Goal: Entertainment & Leisure: Browse casually

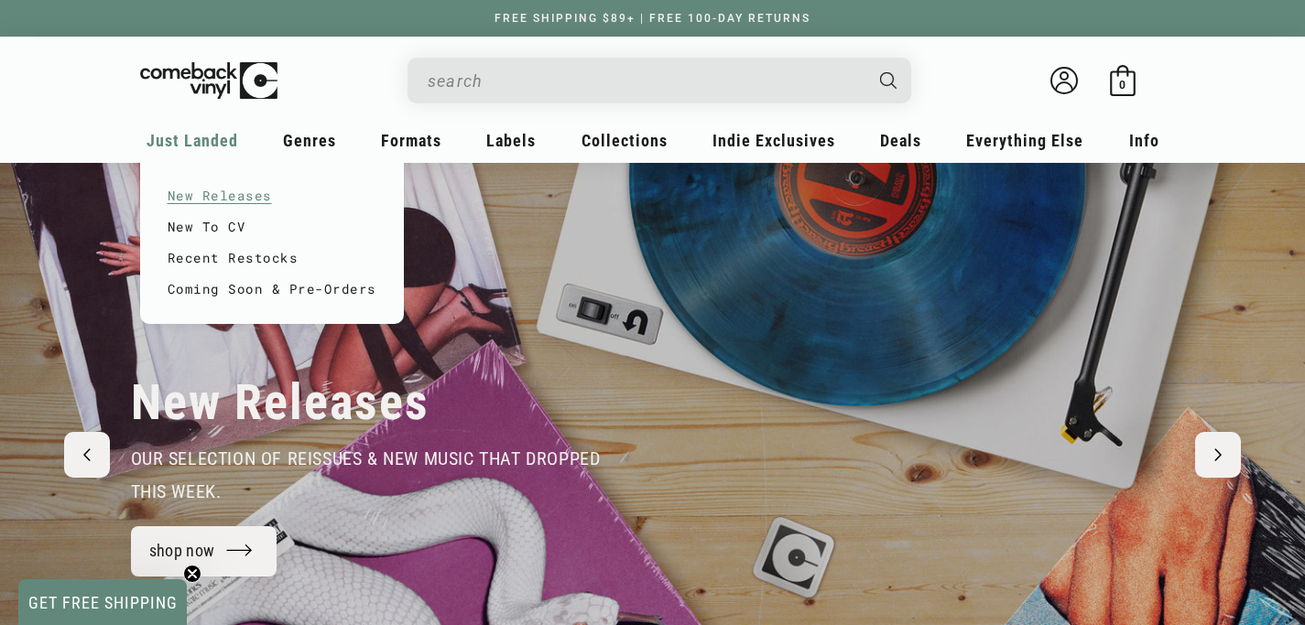
click at [200, 190] on link "New Releases" at bounding box center [272, 195] width 209 height 31
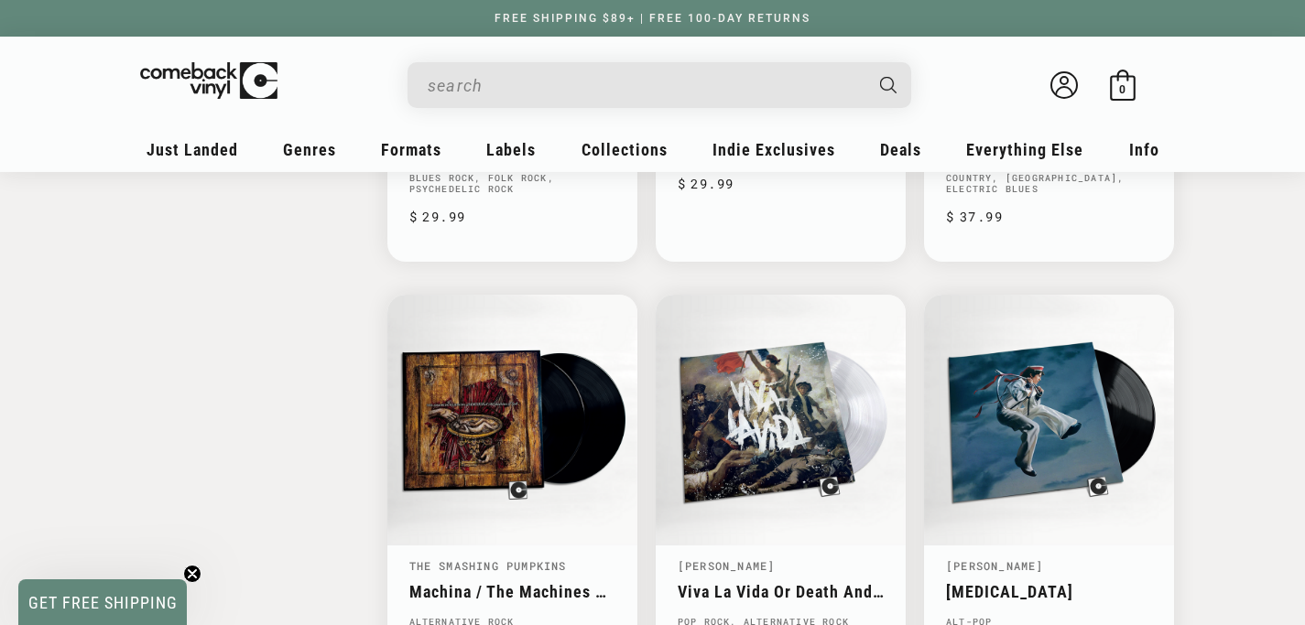
scroll to position [2746, 0]
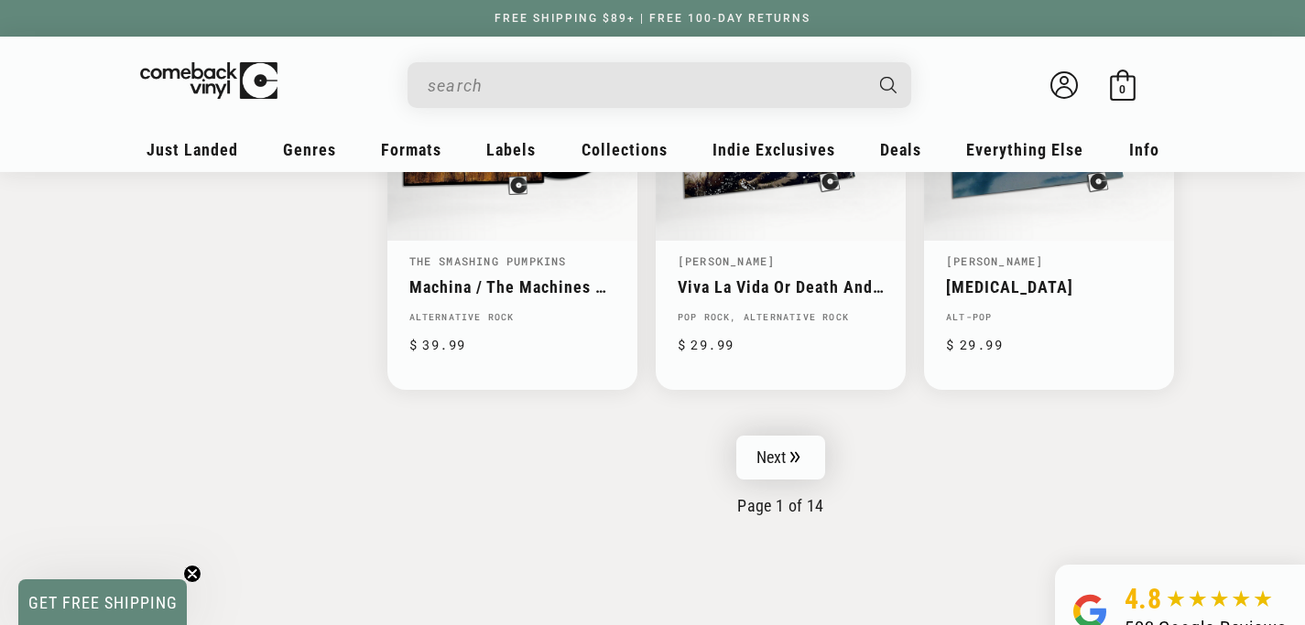
click at [796, 462] on icon "Pagination" at bounding box center [795, 456] width 9 height 11
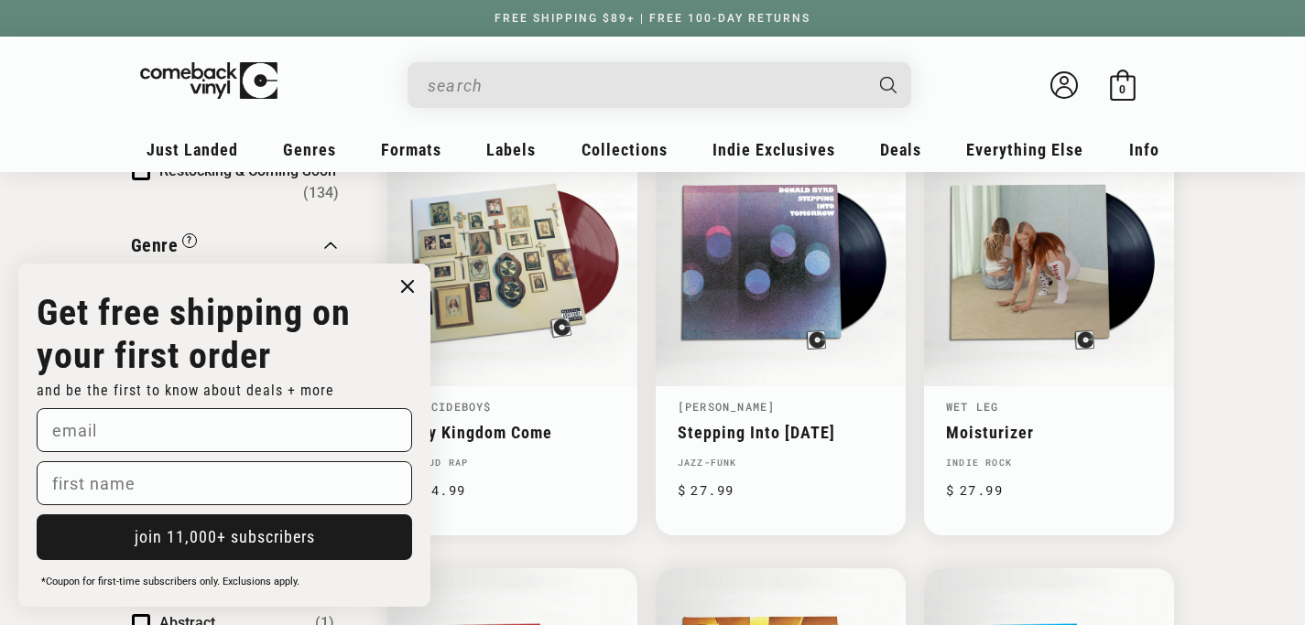
scroll to position [275, 0]
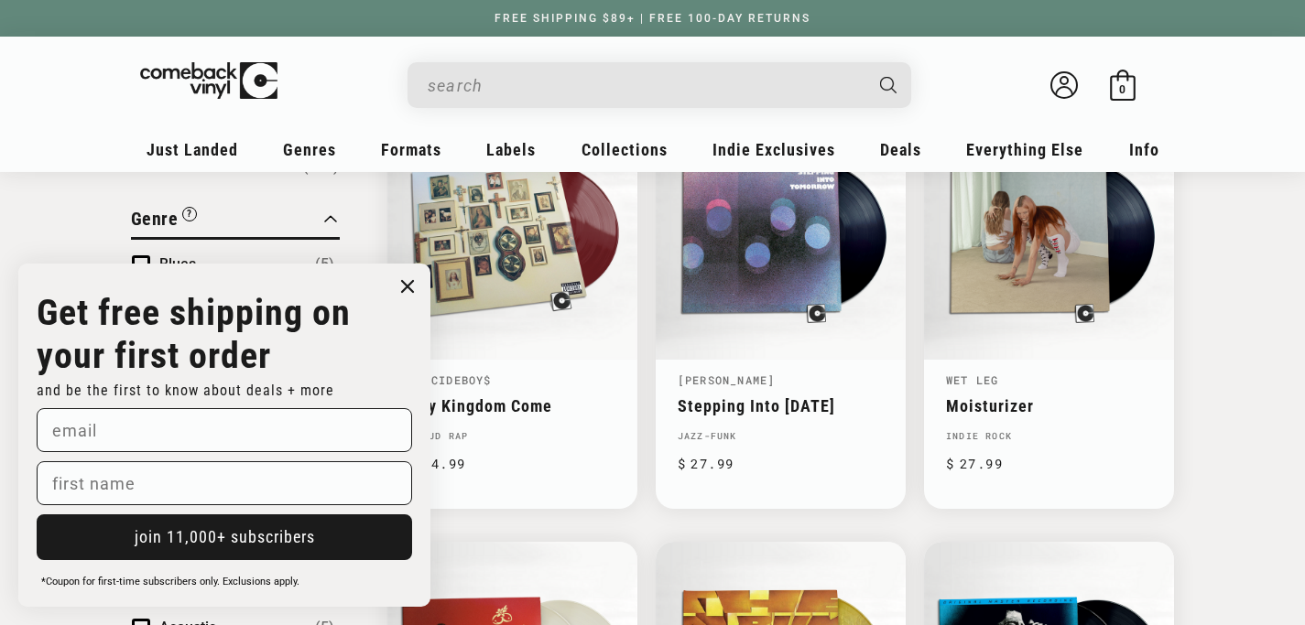
click at [404, 284] on circle "Close dialog" at bounding box center [408, 287] width 27 height 27
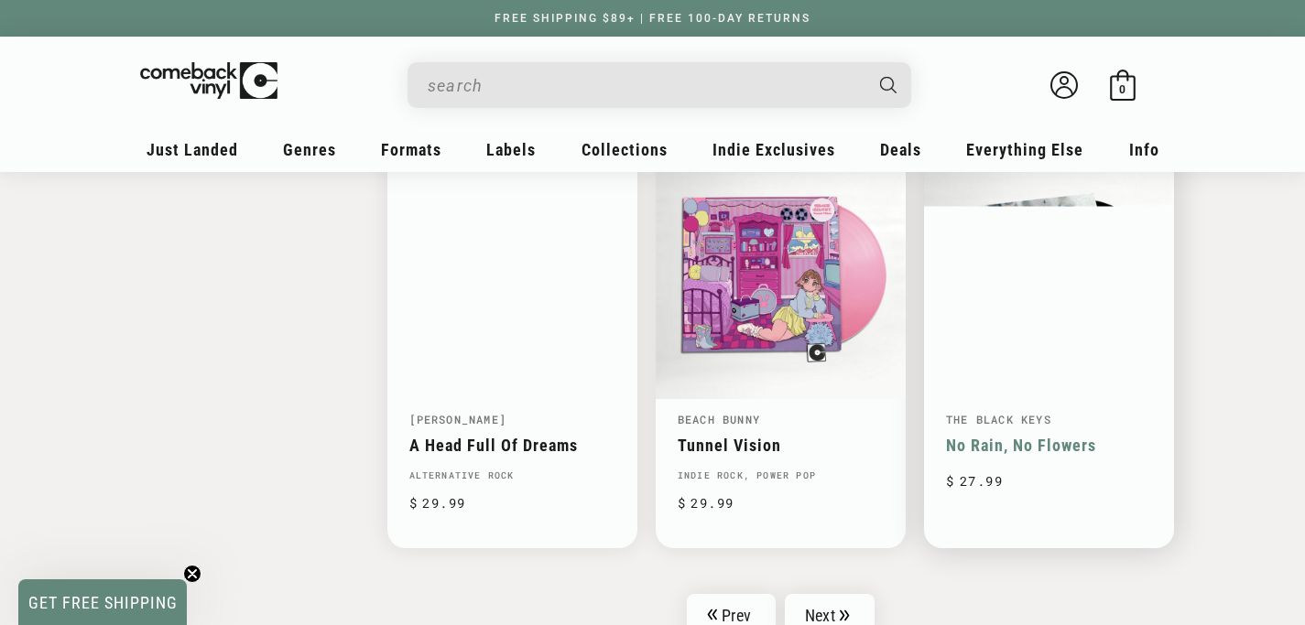
scroll to position [2930, 0]
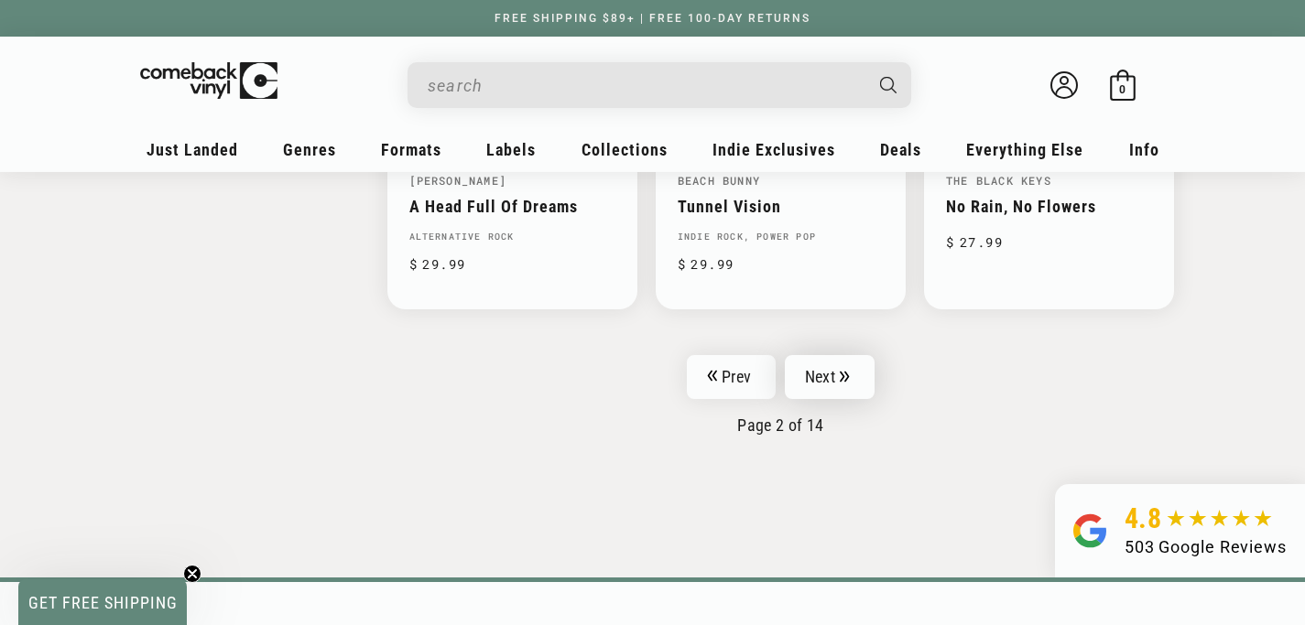
click at [839, 377] on icon "Pagination" at bounding box center [844, 377] width 10 height 12
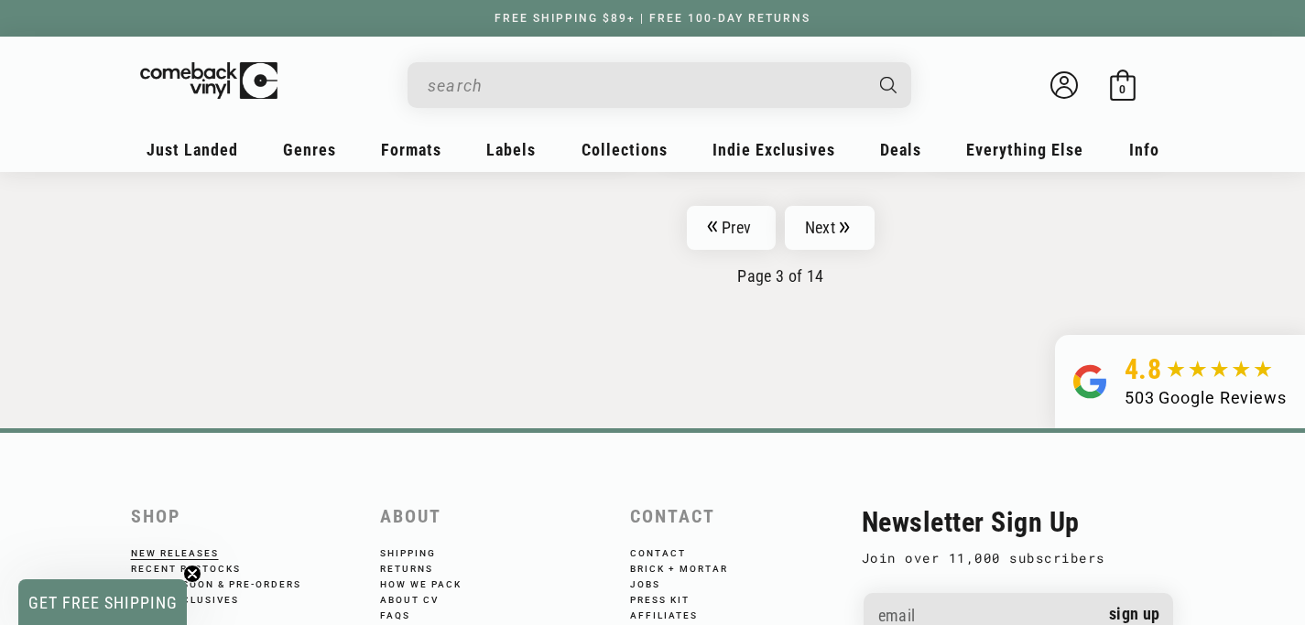
scroll to position [3296, 0]
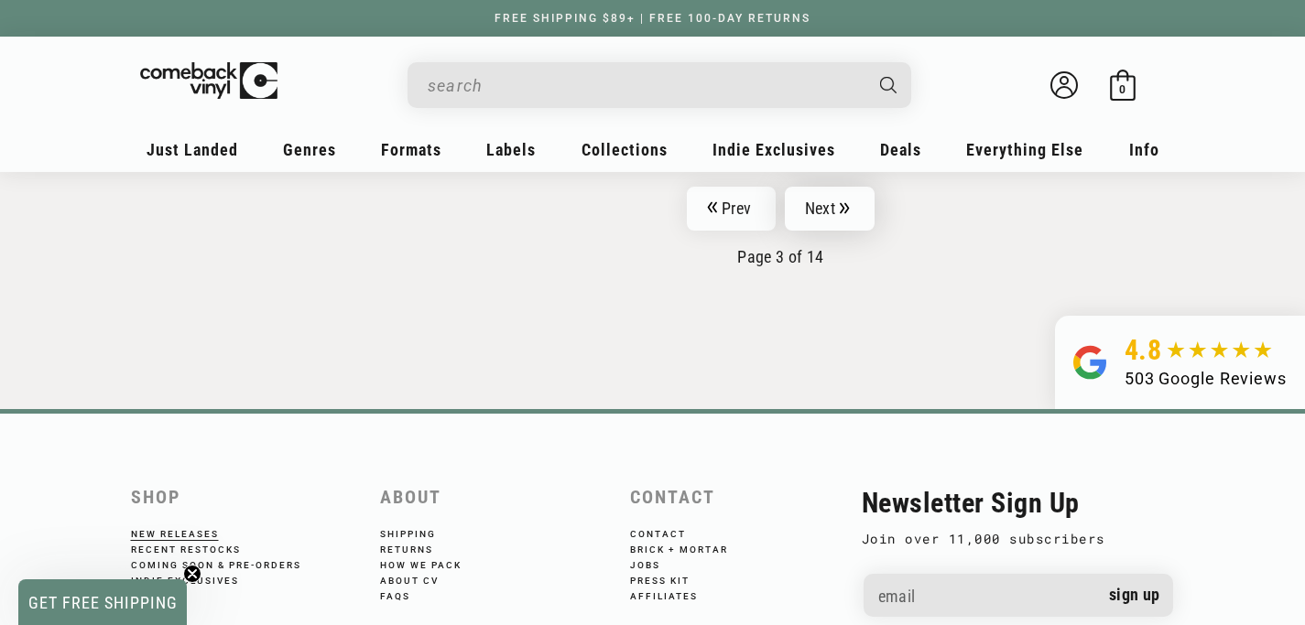
click at [805, 202] on link "Next" at bounding box center [830, 209] width 90 height 44
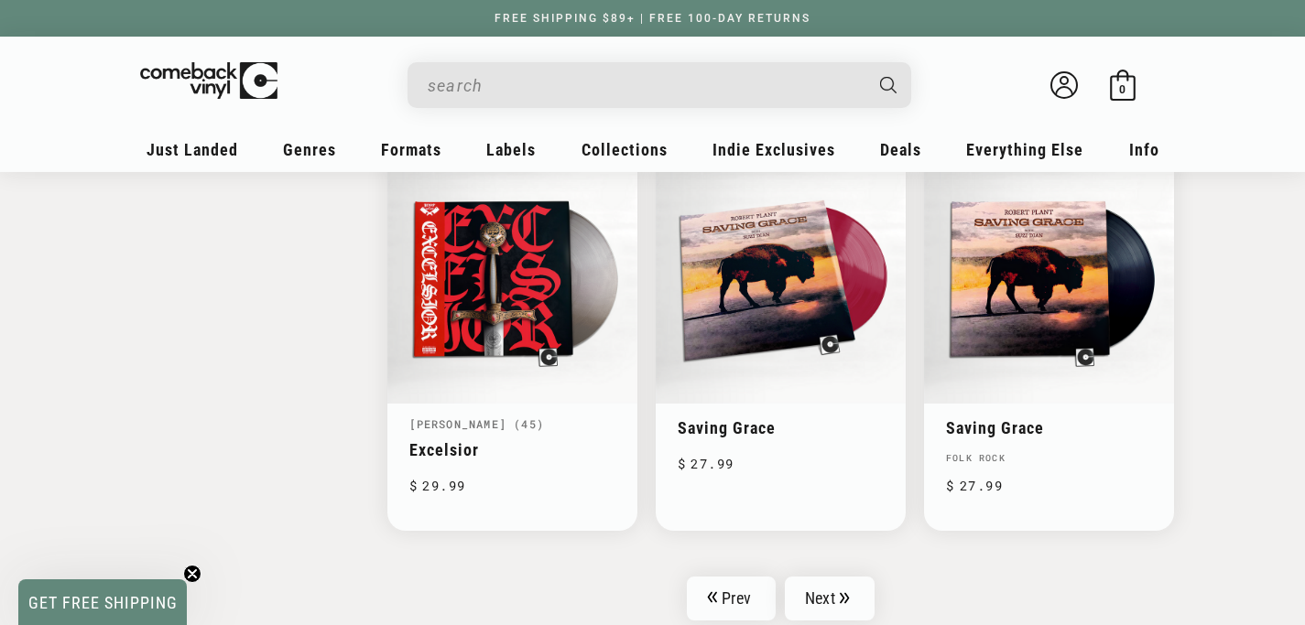
scroll to position [2930, 0]
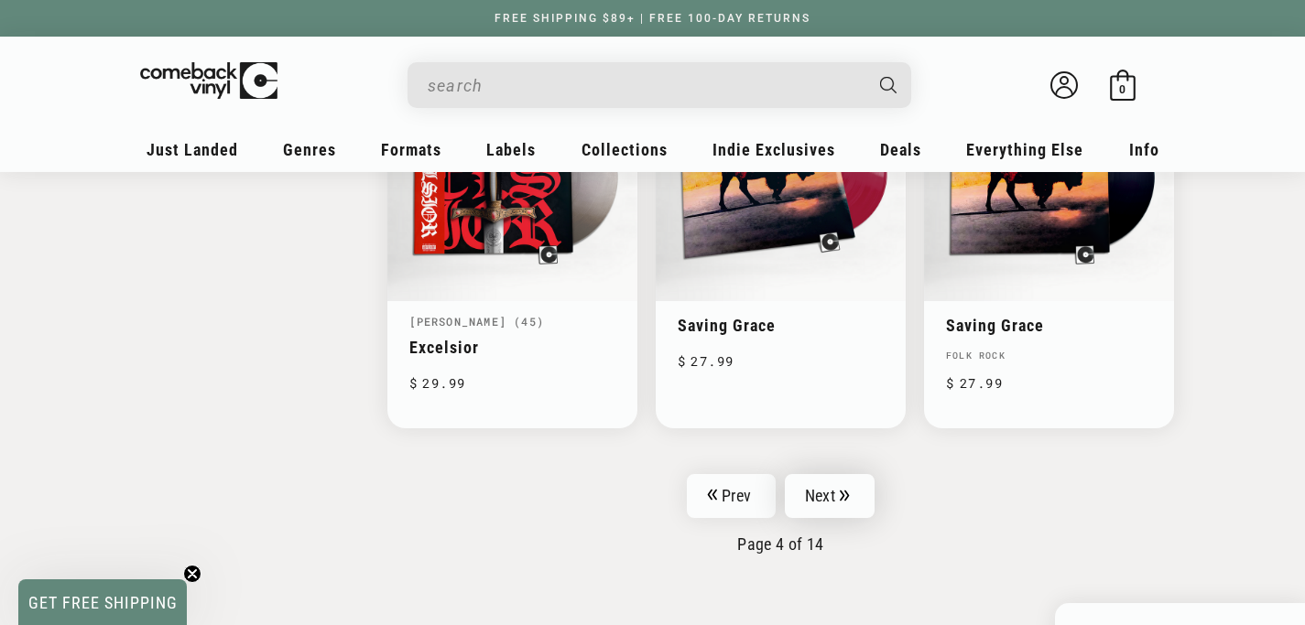
click at [814, 474] on link "Next" at bounding box center [830, 496] width 90 height 44
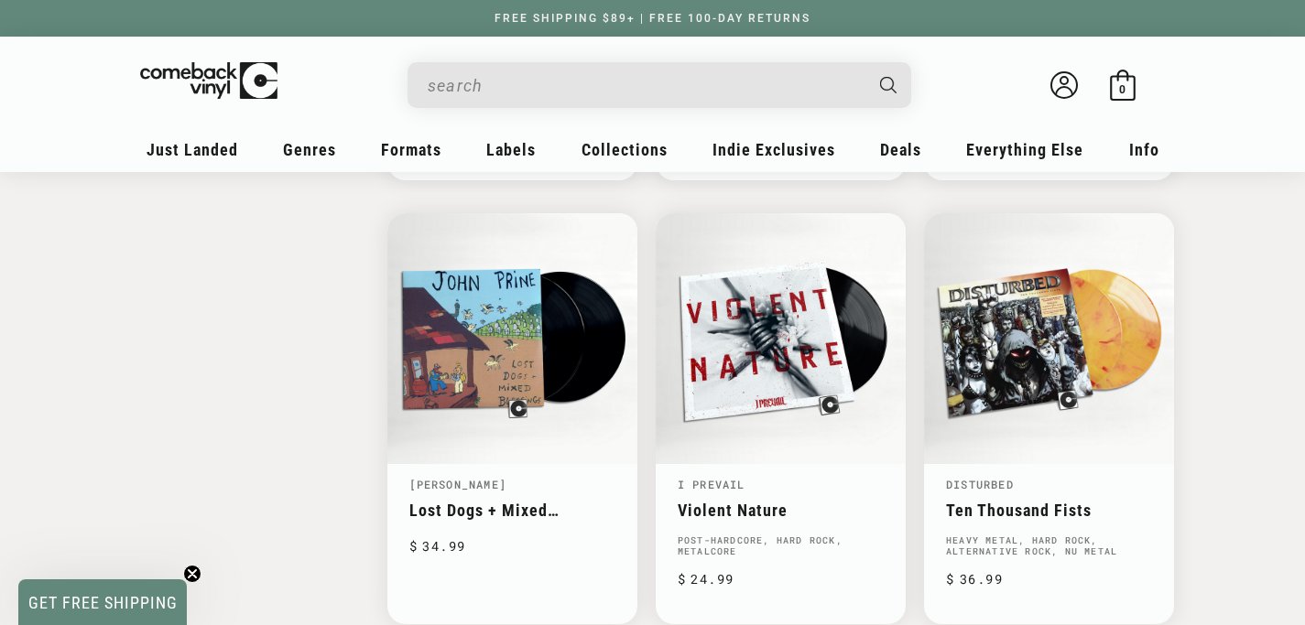
scroll to position [2930, 0]
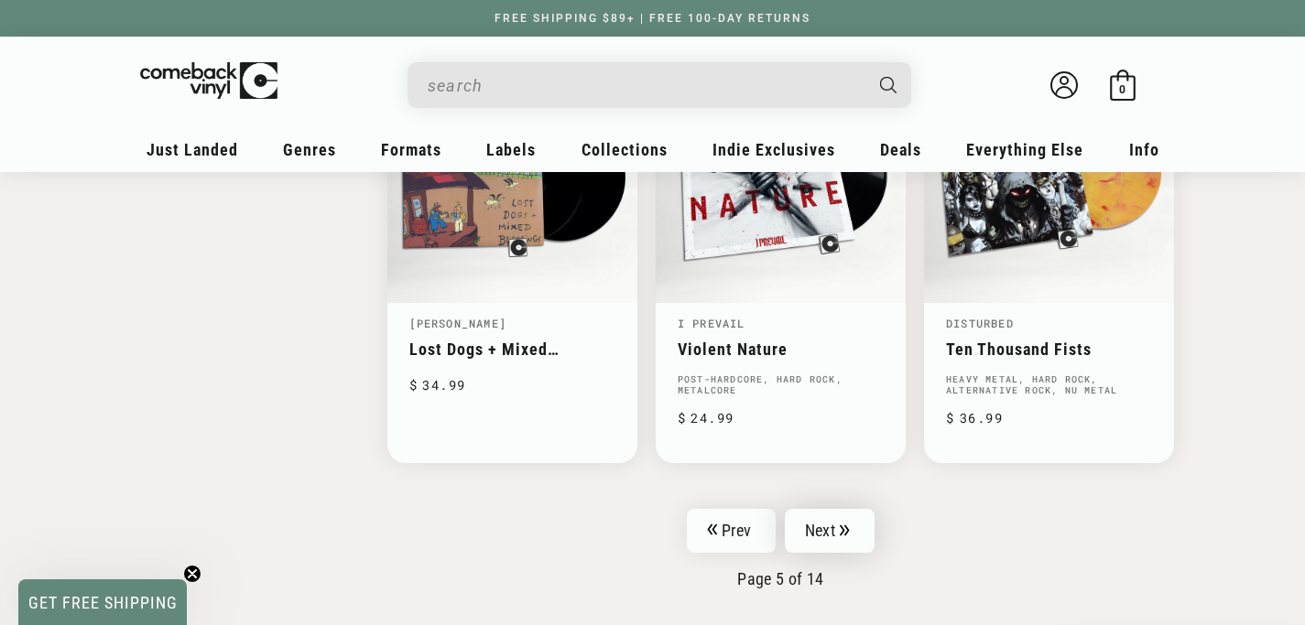
click at [820, 509] on link "Next" at bounding box center [830, 531] width 90 height 44
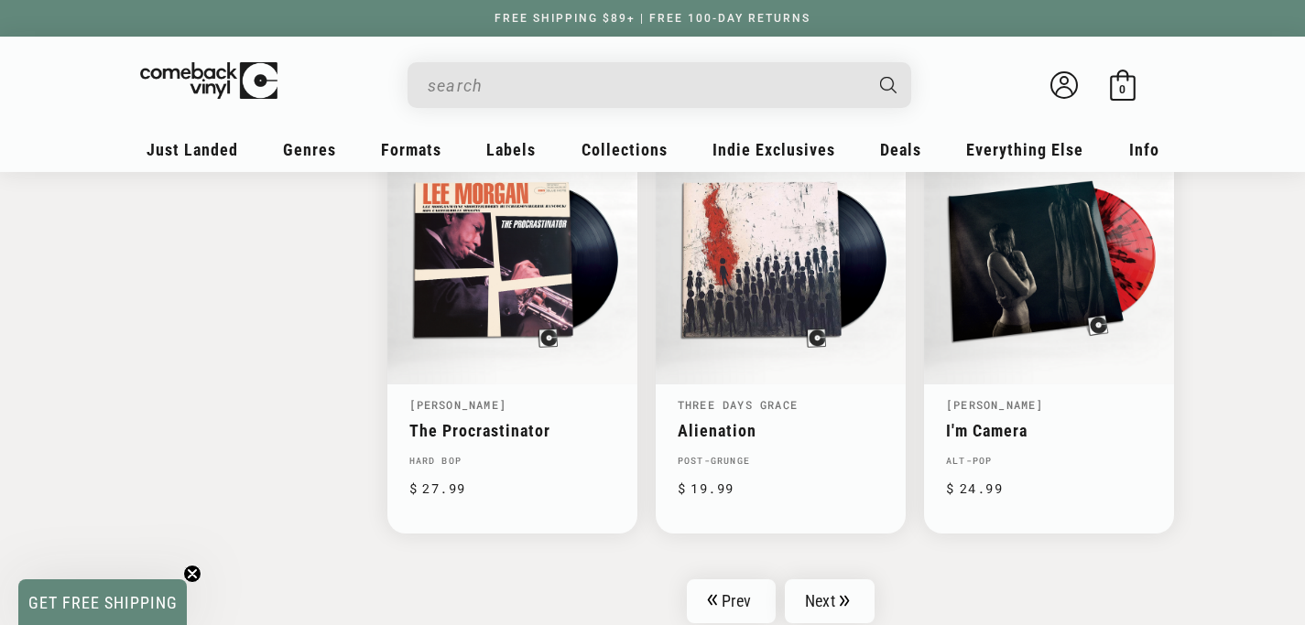
scroll to position [2930, 0]
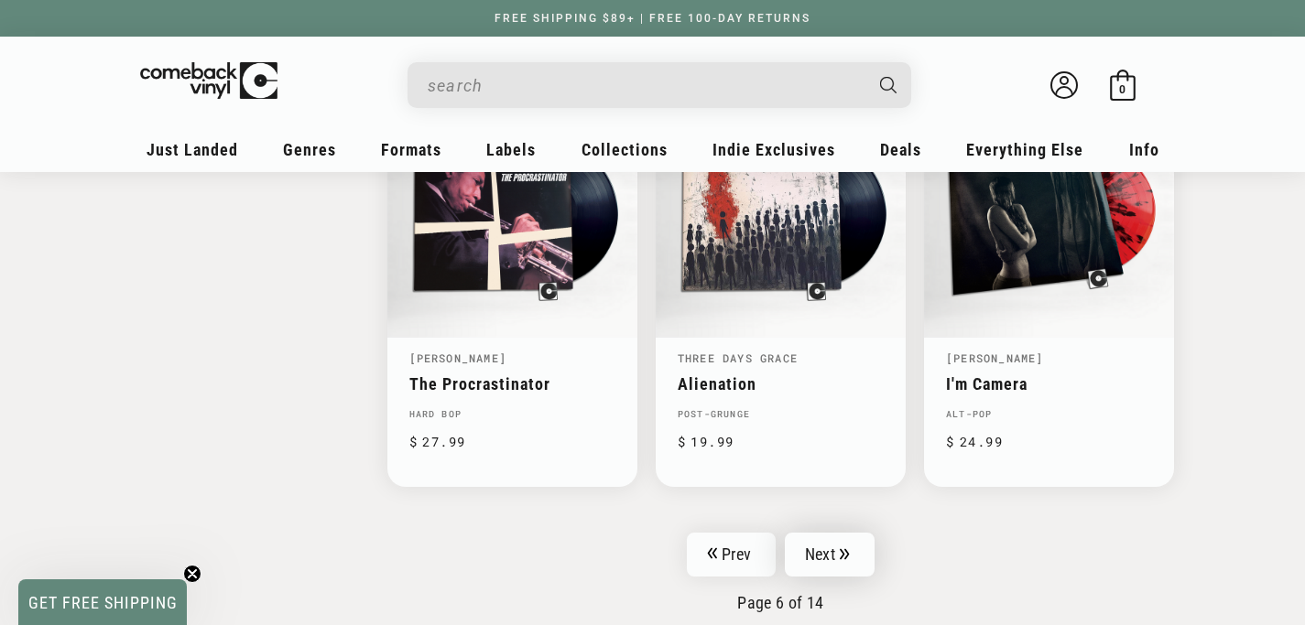
click at [819, 533] on link "Next" at bounding box center [830, 555] width 90 height 44
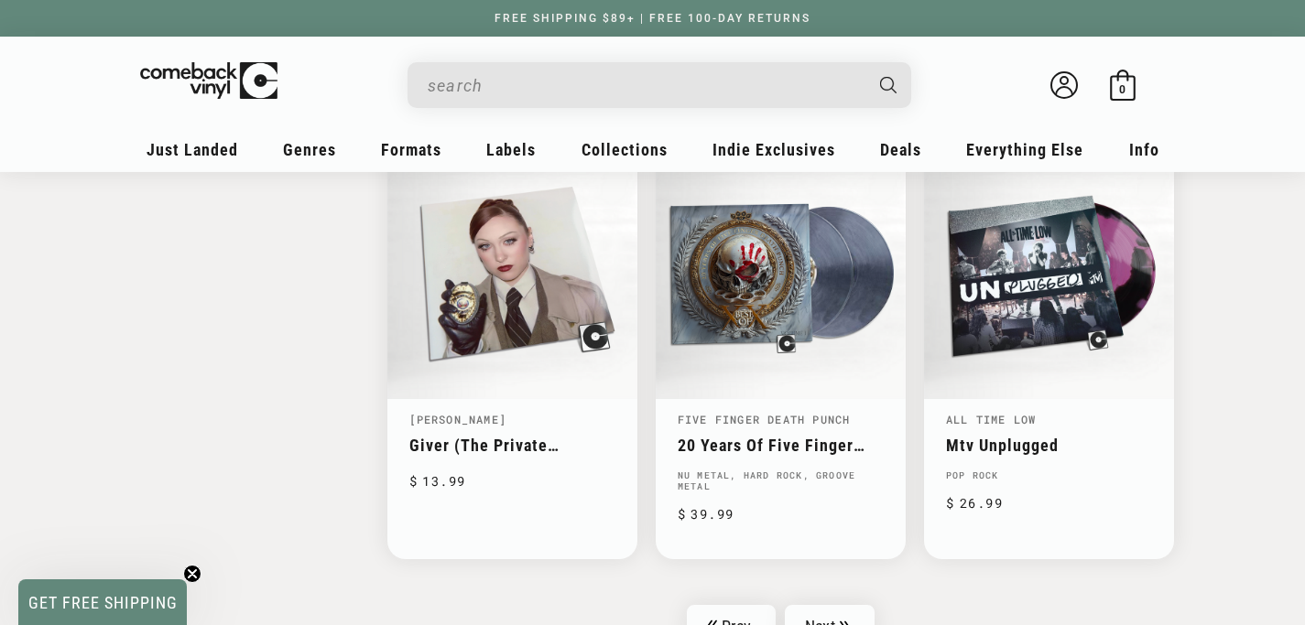
scroll to position [2930, 0]
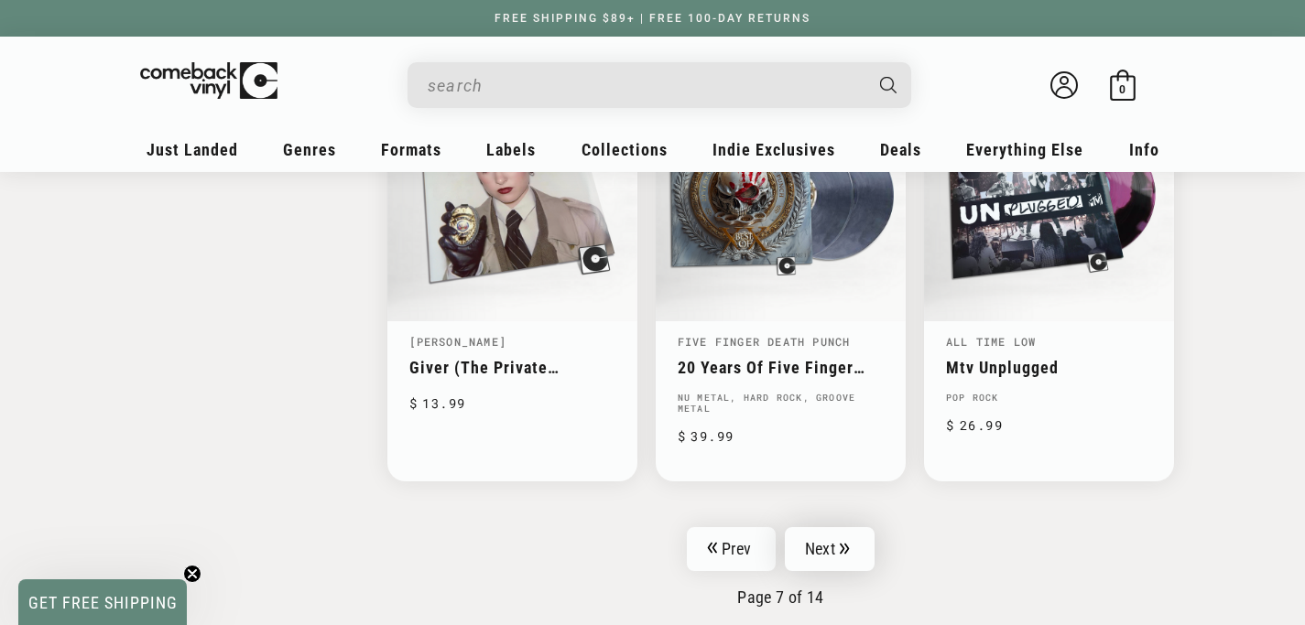
click at [846, 539] on link "Next" at bounding box center [830, 549] width 90 height 44
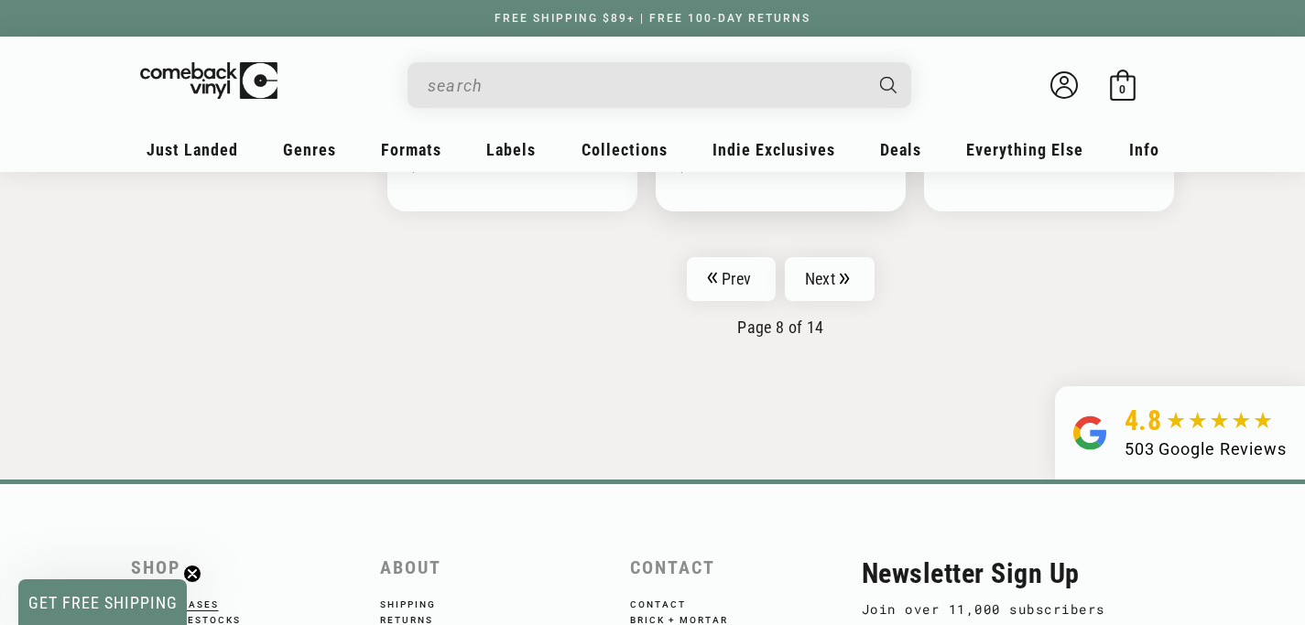
scroll to position [3204, 0]
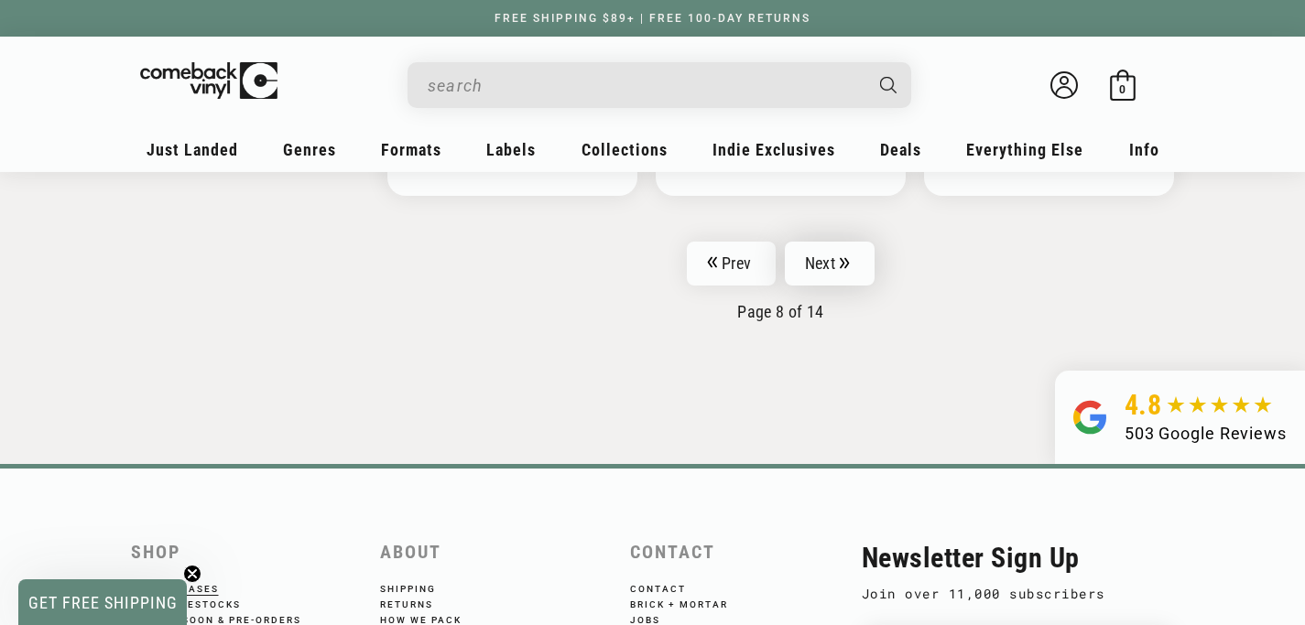
click at [817, 280] on link "Next" at bounding box center [830, 264] width 90 height 44
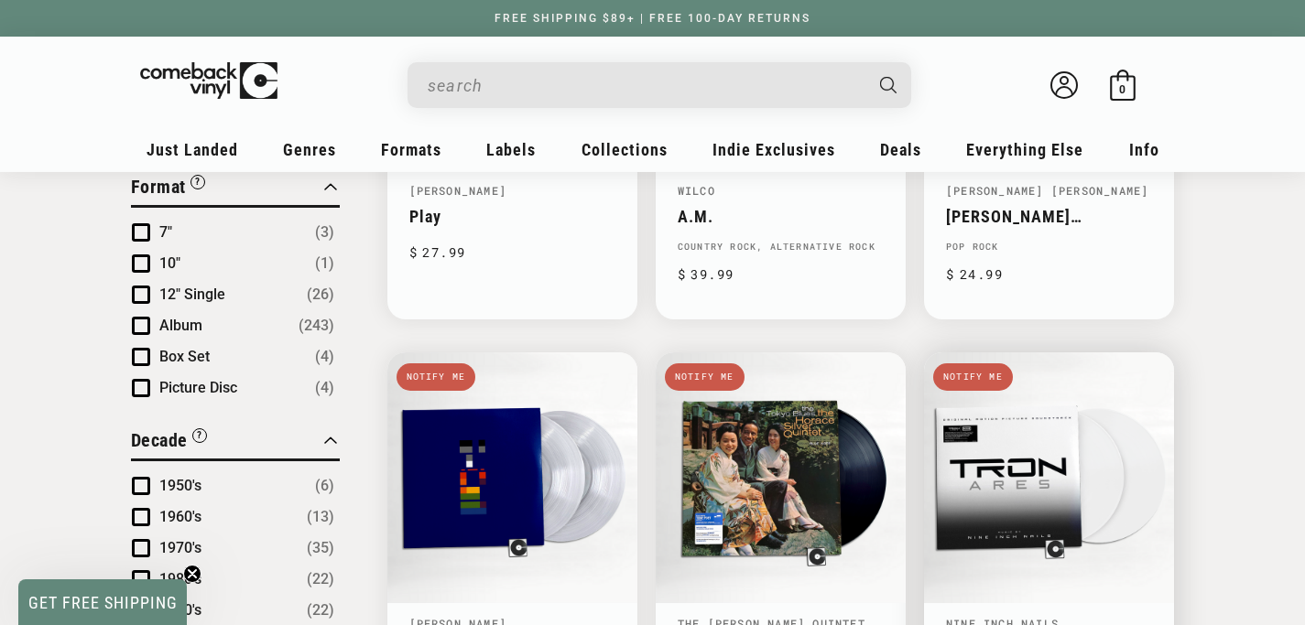
scroll to position [1007, 0]
